Goal: Information Seeking & Learning: Understand process/instructions

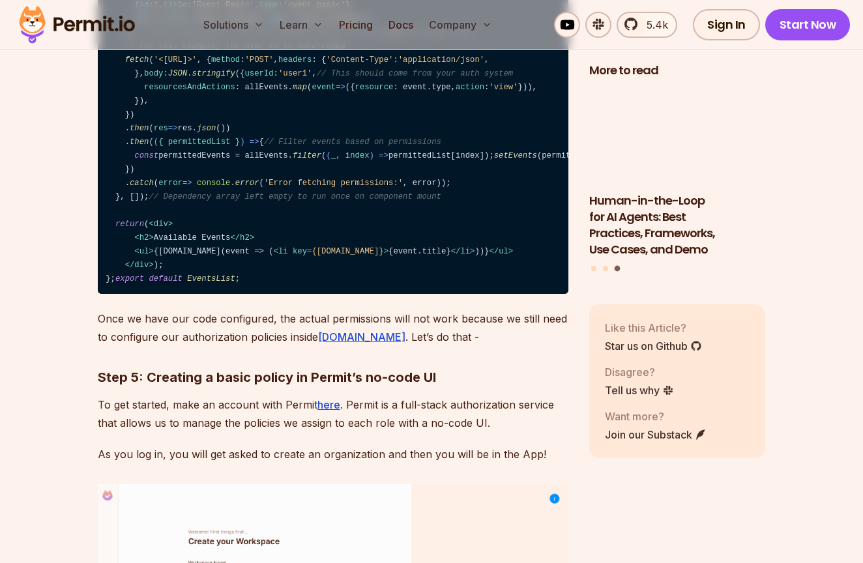
scroll to position [3074, 0]
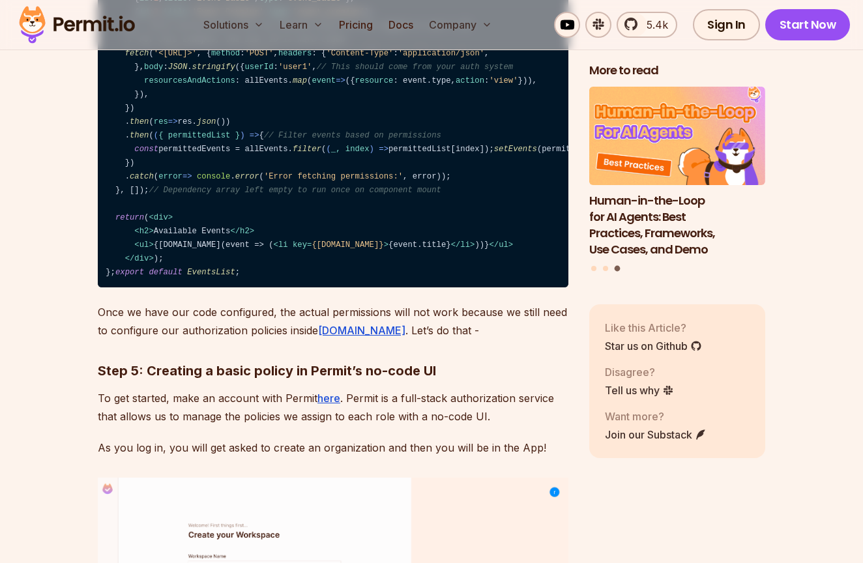
drag, startPoint x: 301, startPoint y: 270, endPoint x: 350, endPoint y: 159, distance: 121.7
drag, startPoint x: 341, startPoint y: 161, endPoint x: 400, endPoint y: 264, distance: 118.5
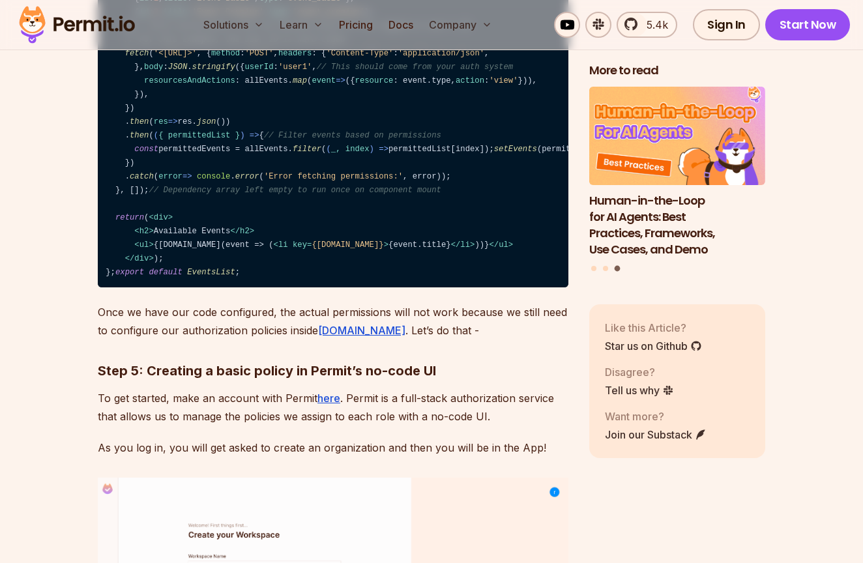
drag, startPoint x: 379, startPoint y: 263, endPoint x: 373, endPoint y: 157, distance: 106.3
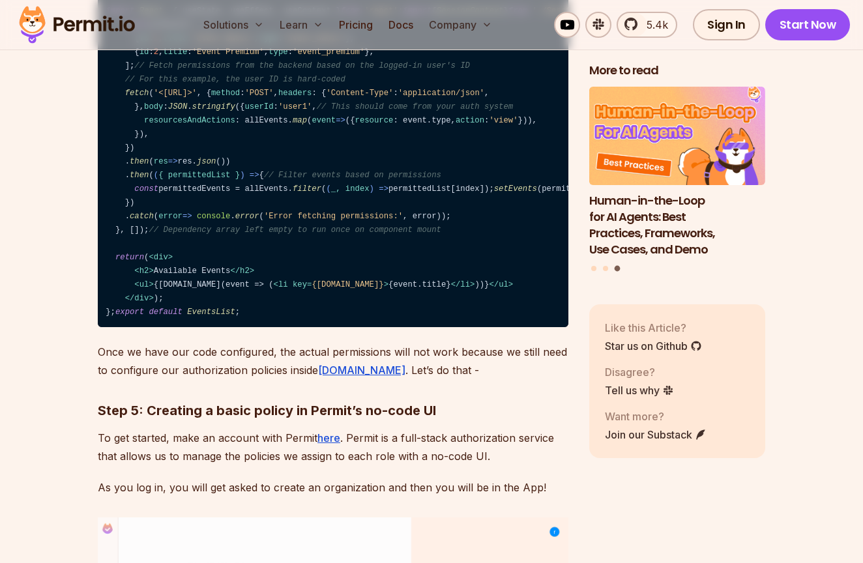
scroll to position [2953, 0]
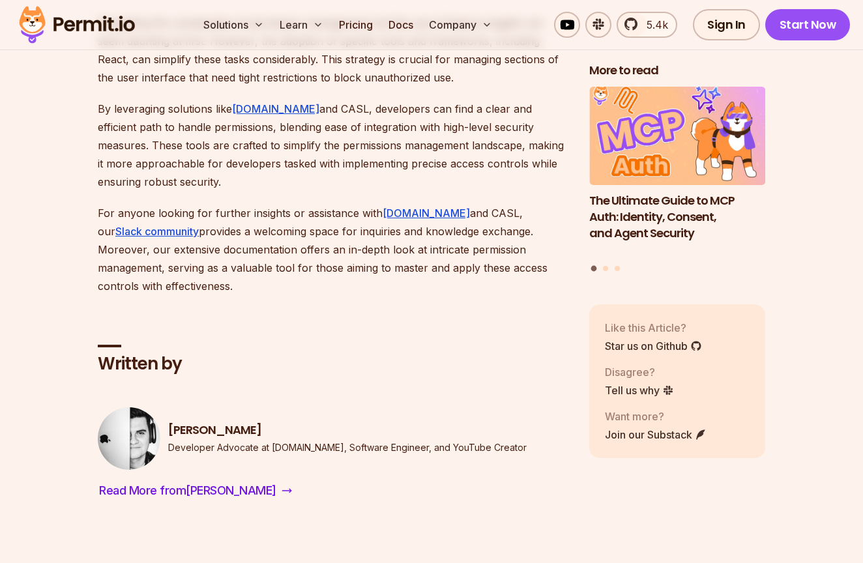
scroll to position [8028, 0]
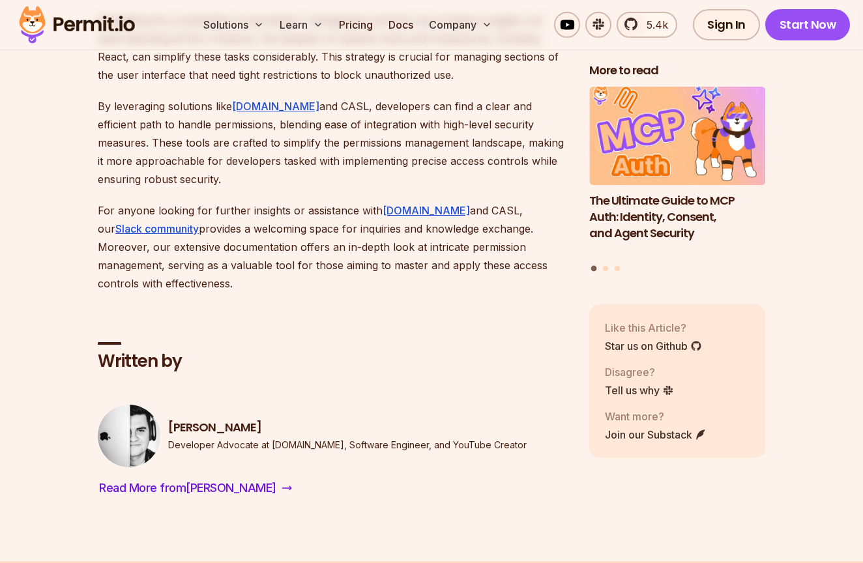
drag, startPoint x: 258, startPoint y: 433, endPoint x: 442, endPoint y: 460, distance: 185.8
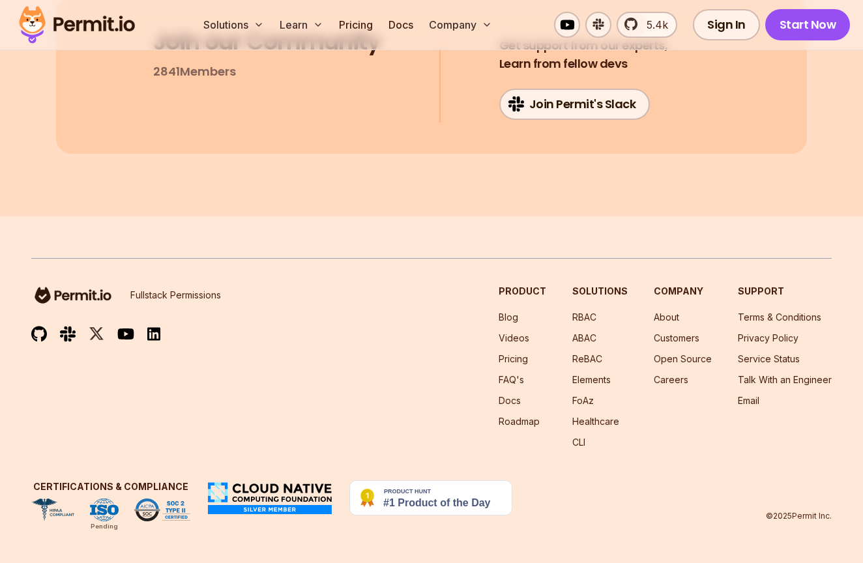
scroll to position [9062, 0]
